Goal: Information Seeking & Learning: Learn about a topic

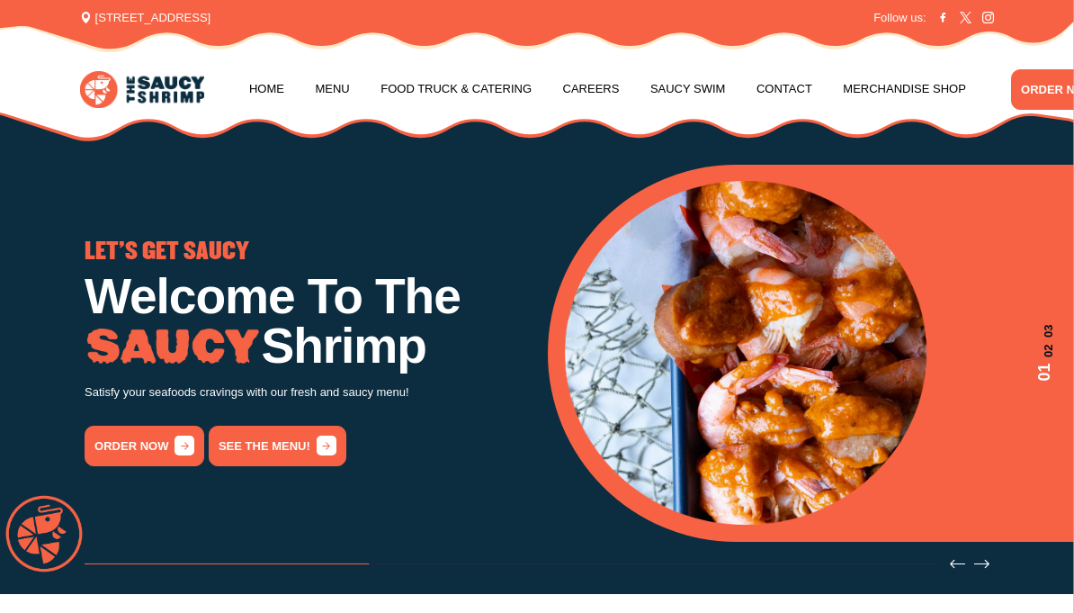
click at [349, 83] on link "Menu" at bounding box center [332, 89] width 34 height 68
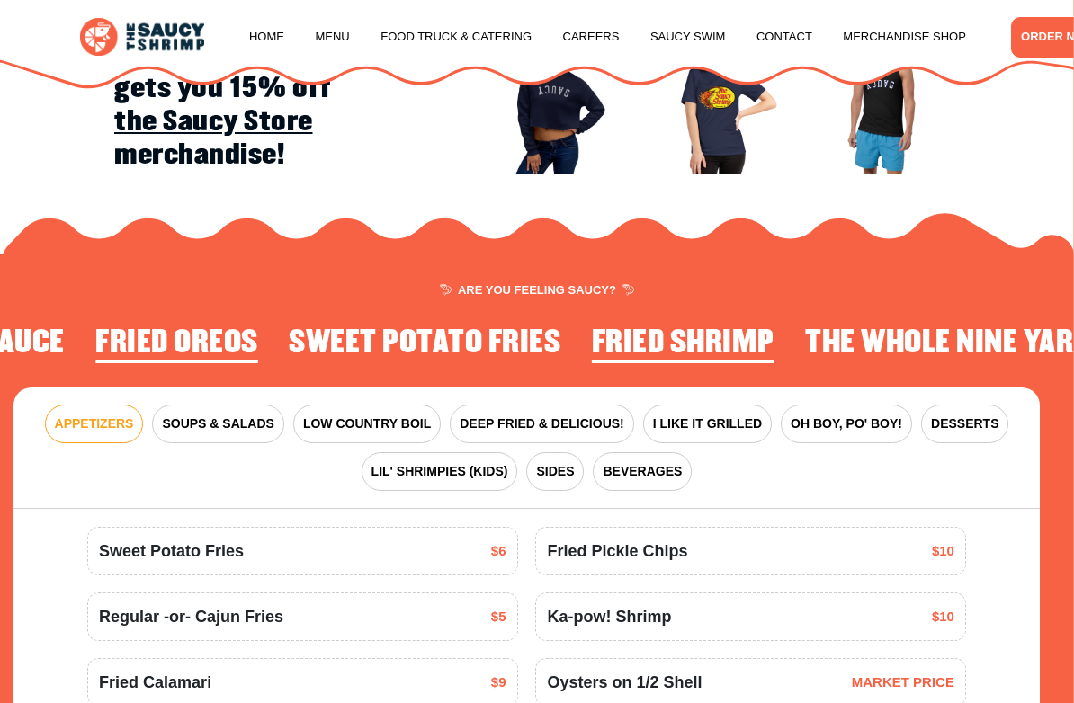
scroll to position [1544, 0]
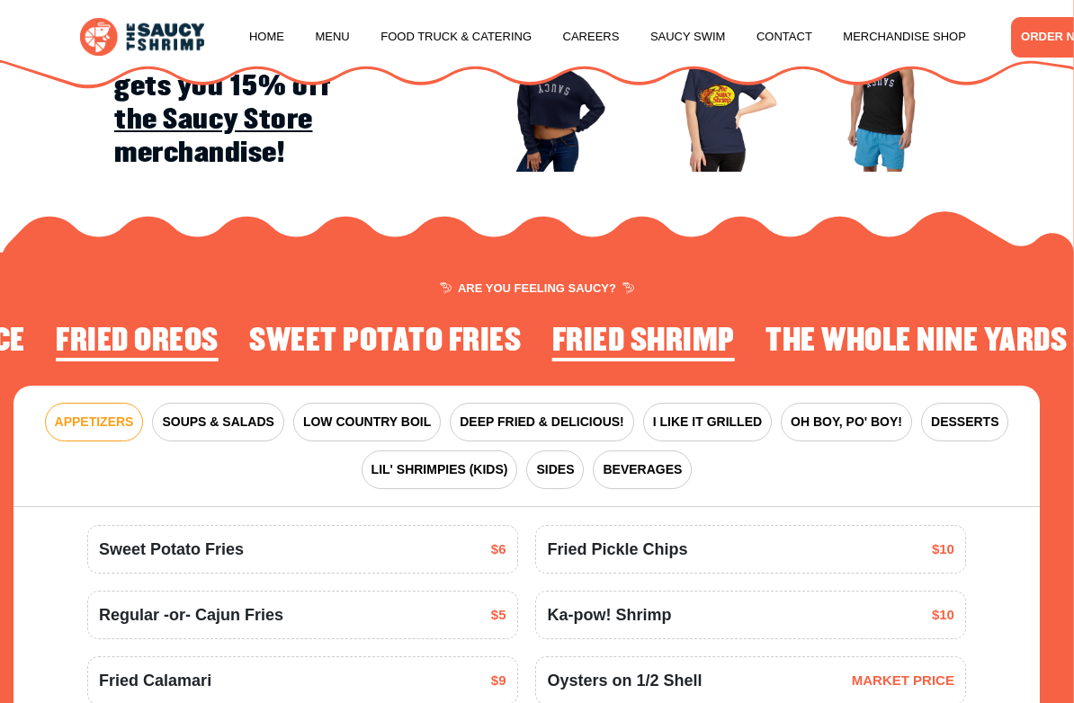
click at [236, 422] on span "SOUPS & SALADS" at bounding box center [218, 422] width 112 height 19
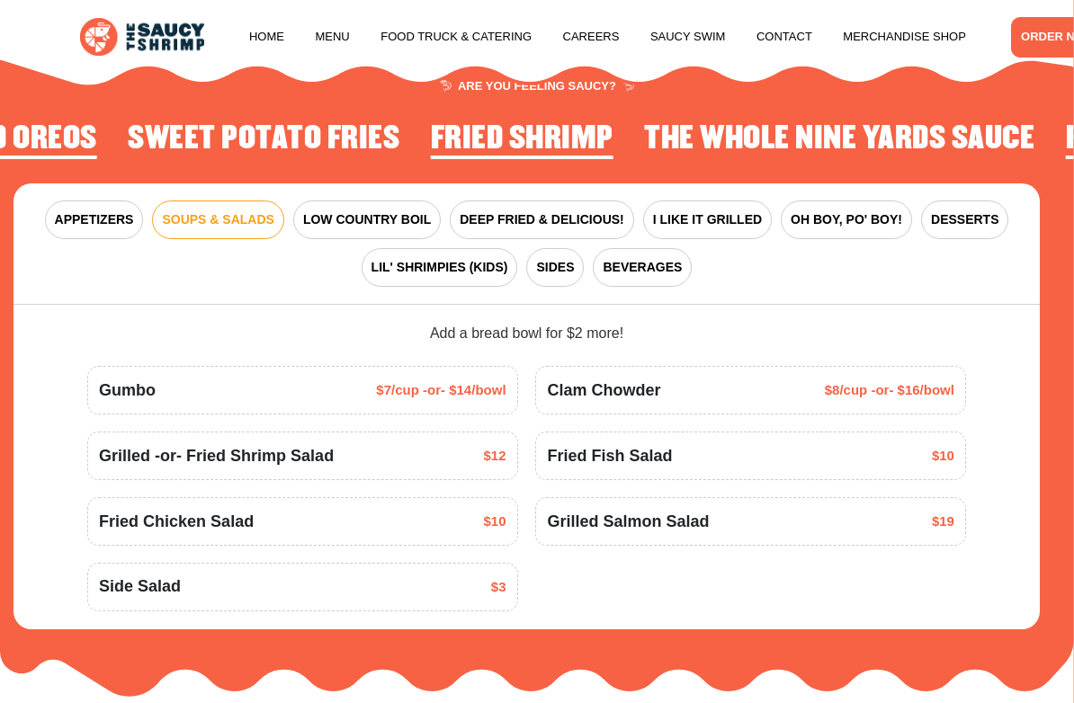
scroll to position [1751, 0]
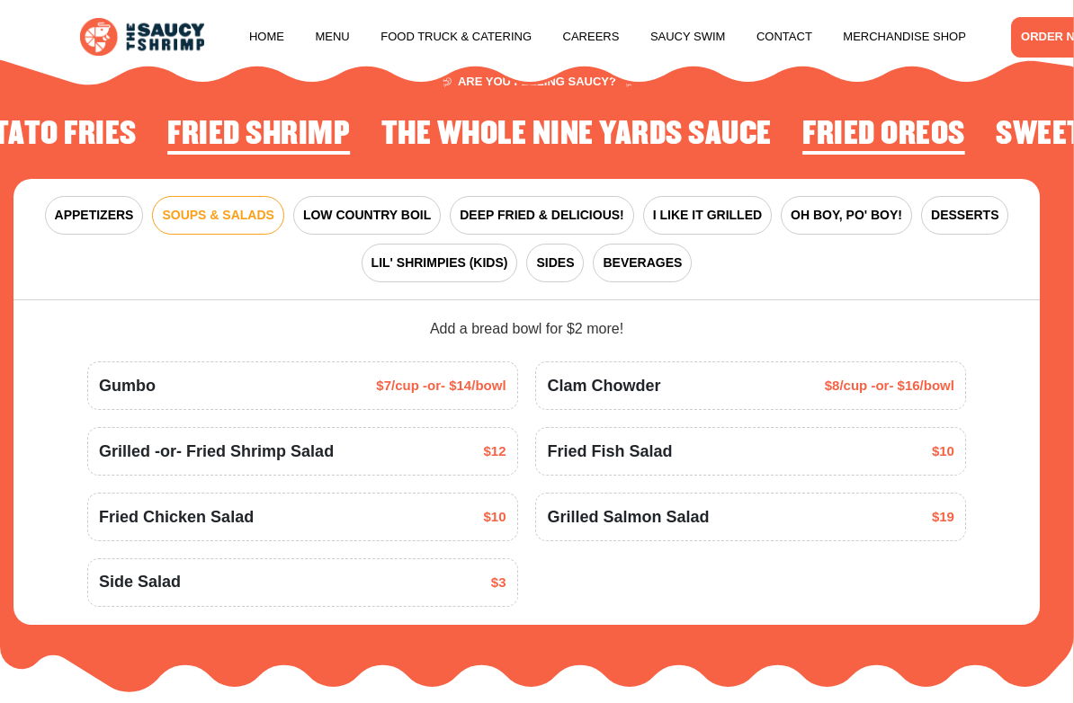
click at [375, 210] on span "LOW COUNTRY BOIL" at bounding box center [367, 215] width 128 height 19
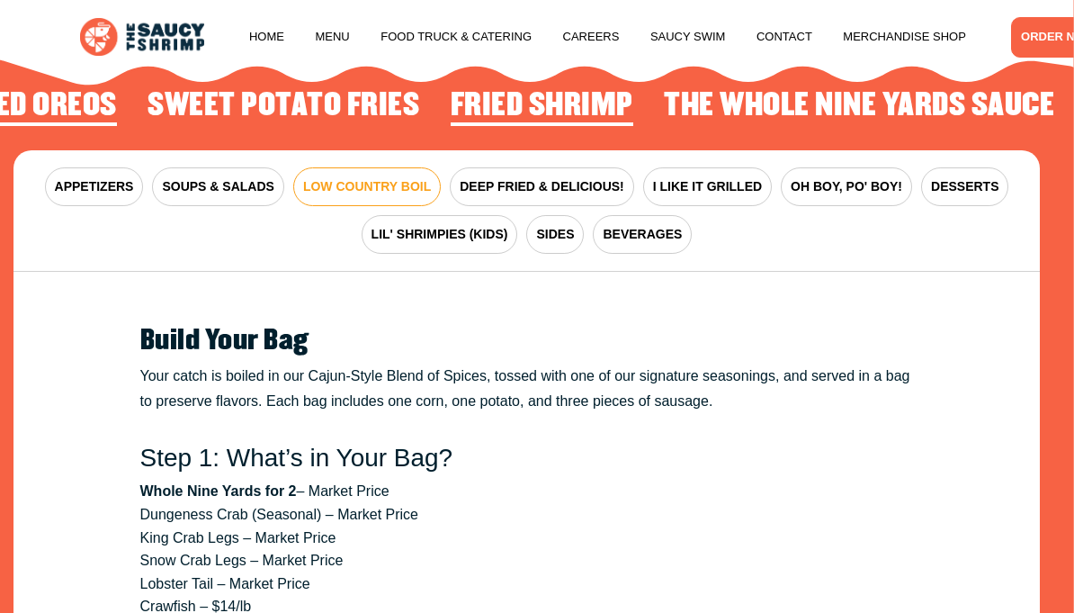
scroll to position [1773, 0]
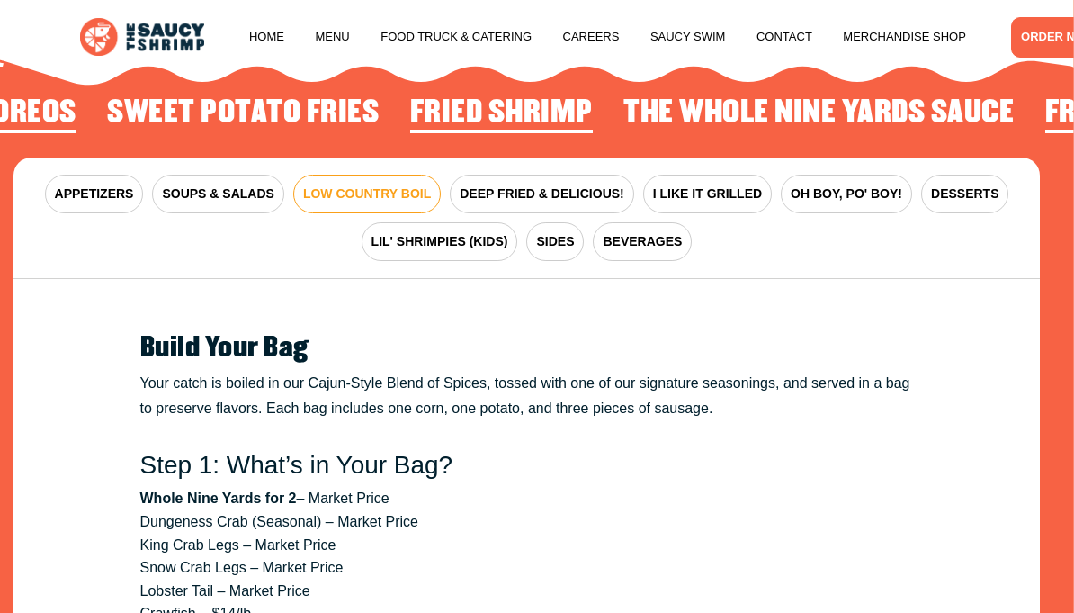
click at [583, 186] on span "DEEP FRIED & DELICIOUS!" at bounding box center [542, 193] width 165 height 19
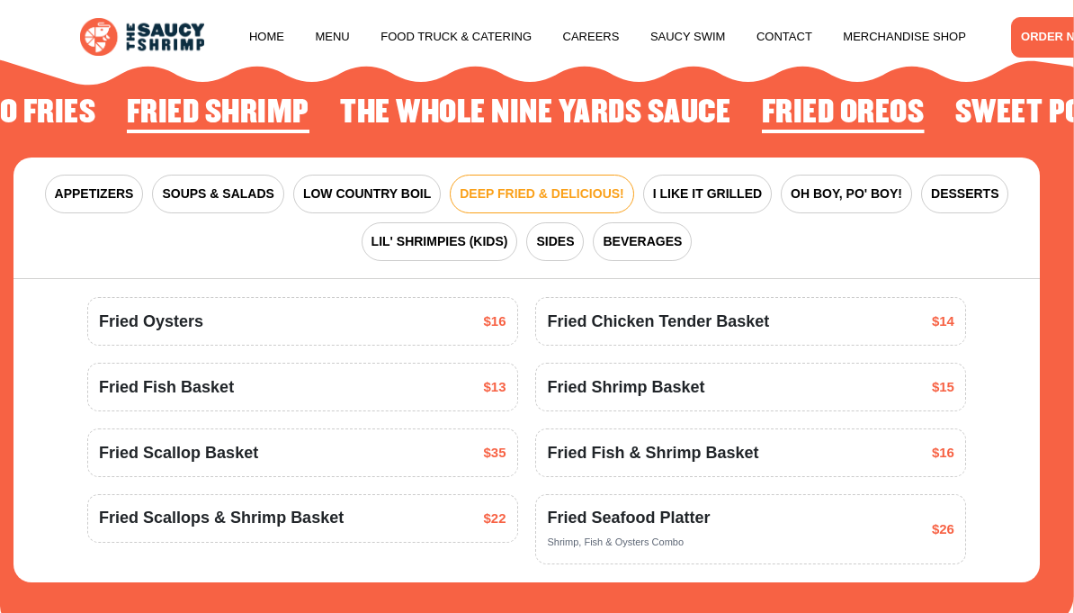
click at [727, 187] on span "I LIKE IT GRILLED" at bounding box center [707, 193] width 109 height 19
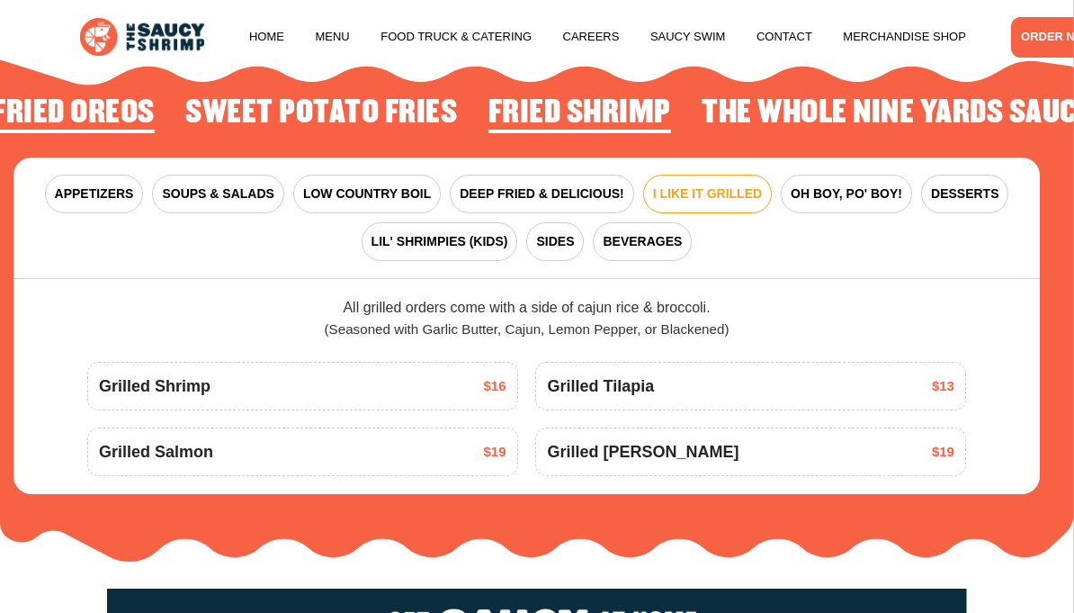
click at [863, 192] on span "OH BOY, PO' BOY!" at bounding box center [847, 193] width 112 height 19
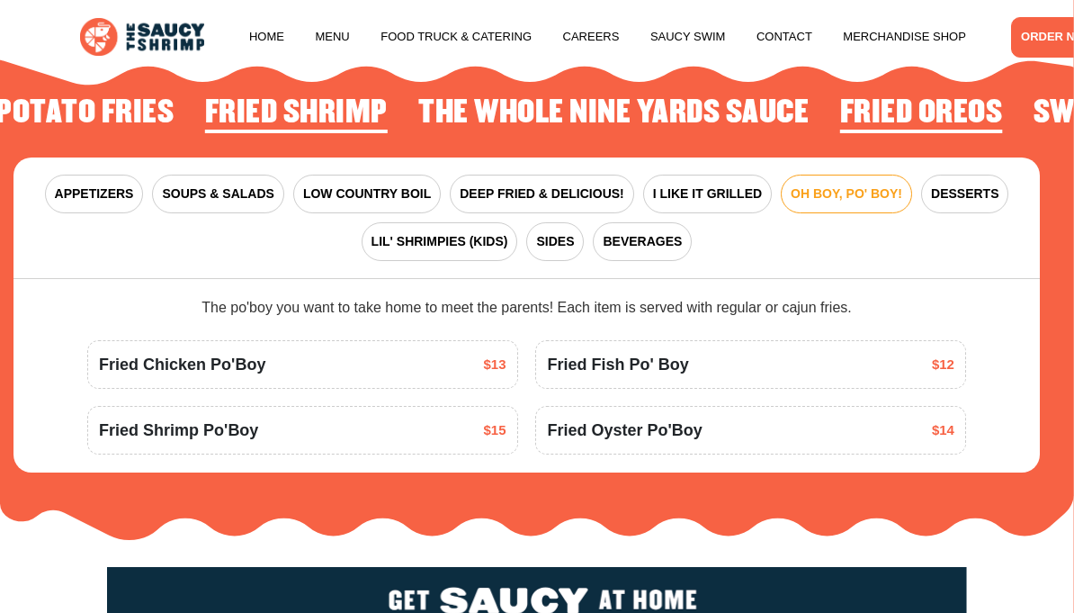
click at [965, 190] on span "DESSERTS" at bounding box center [964, 193] width 67 height 19
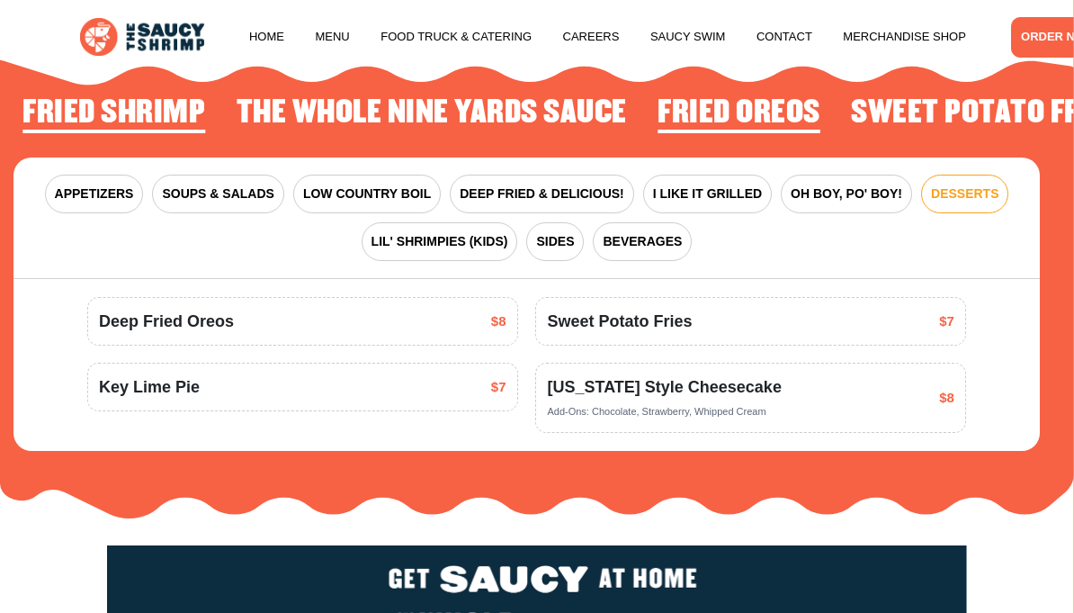
click at [550, 237] on span "SIDES" at bounding box center [555, 241] width 38 height 19
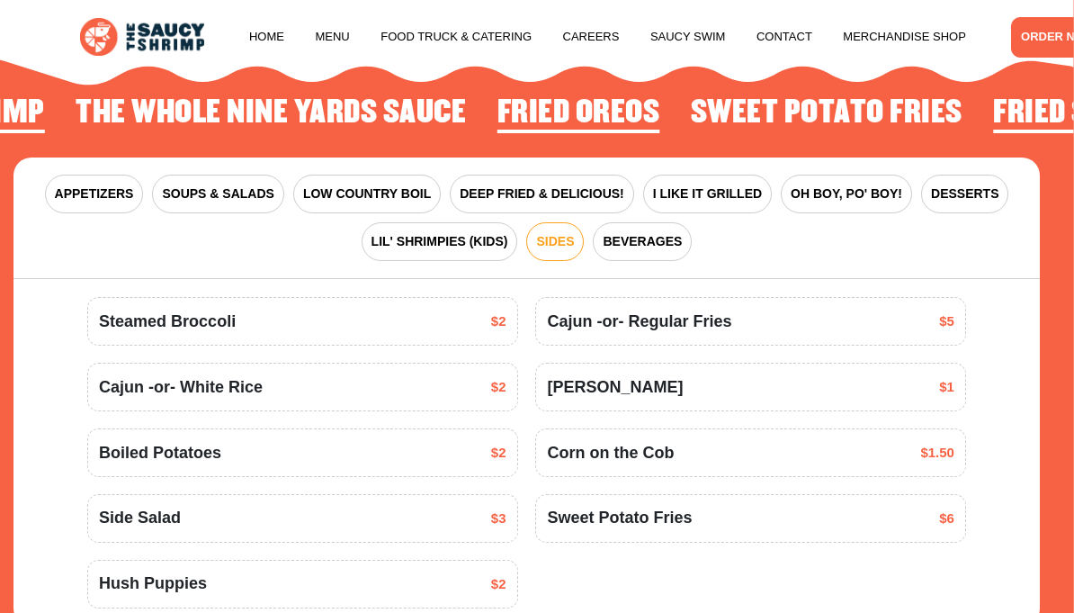
click at [659, 247] on button "BEVERAGES" at bounding box center [642, 241] width 99 height 39
